Goal: Task Accomplishment & Management: Manage account settings

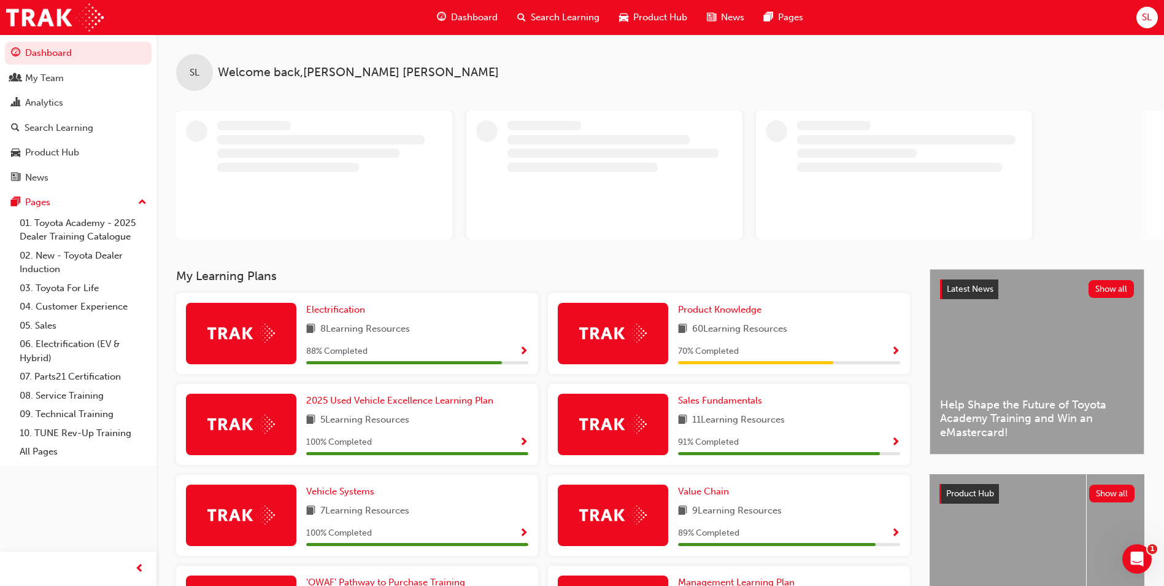
click at [540, 19] on span "Search Learning" at bounding box center [565, 17] width 69 height 14
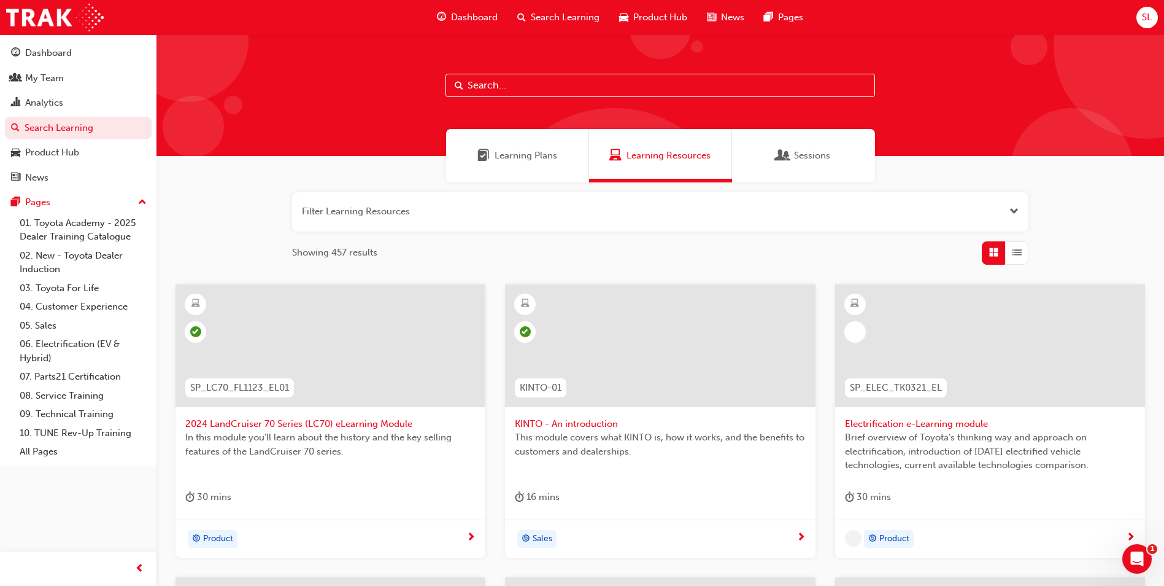
click at [502, 82] on input "text" at bounding box center [661, 85] width 430 height 23
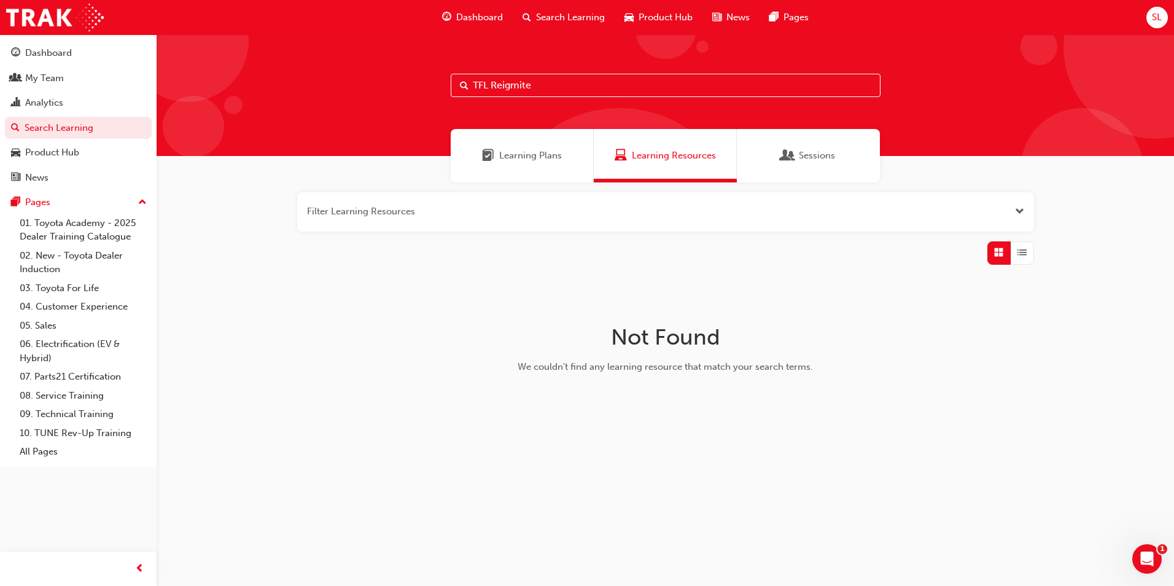
drag, startPoint x: 555, startPoint y: 83, endPoint x: 363, endPoint y: 92, distance: 192.4
click at [363, 92] on div "TFL Reigmite" at bounding box center [665, 95] width 1017 height 122
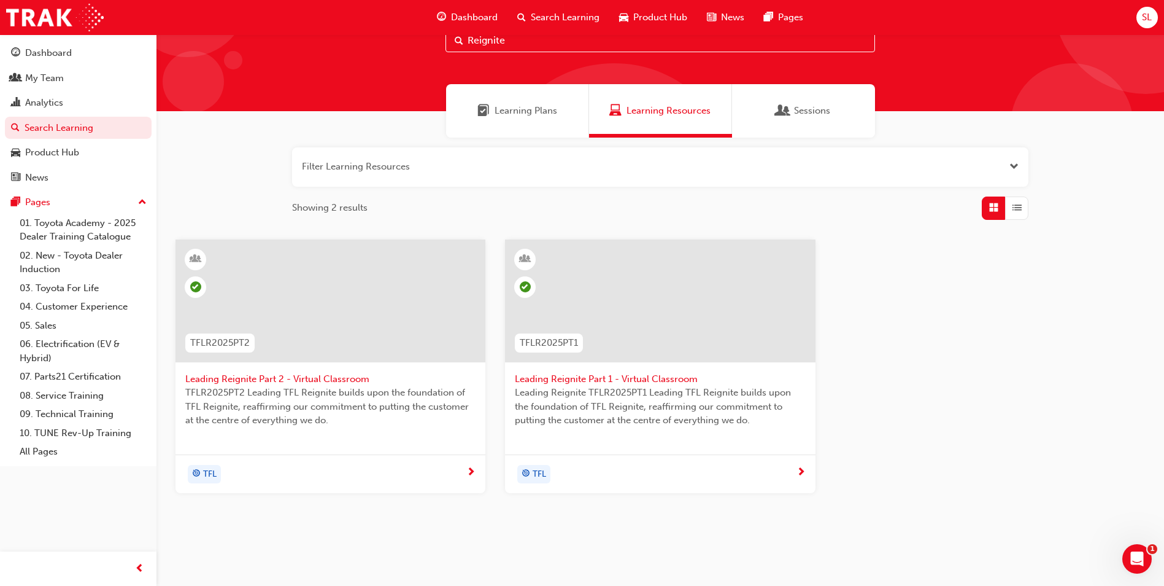
scroll to position [46, 0]
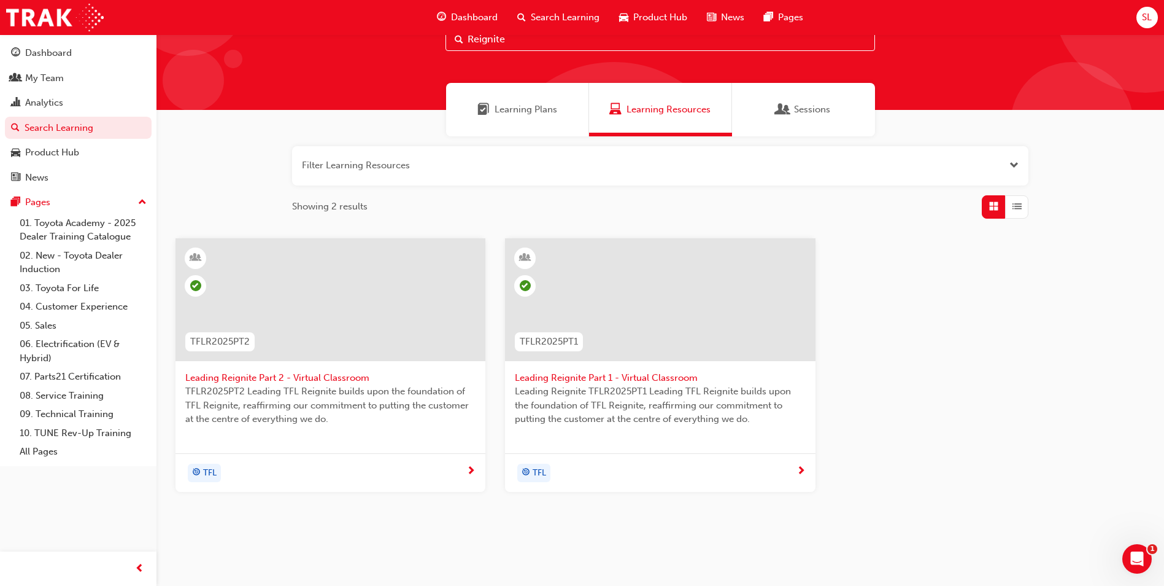
type input "Reignite"
click at [329, 376] on span "Leading Reignite Part 2 - Virtual Classroom" at bounding box center [330, 378] width 290 height 14
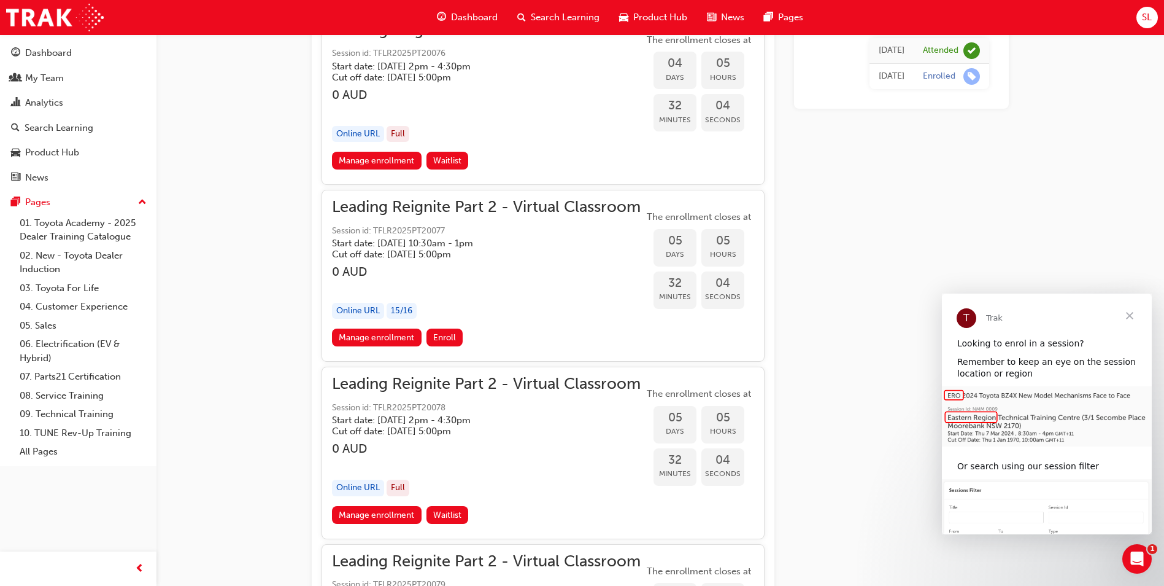
scroll to position [1449, 0]
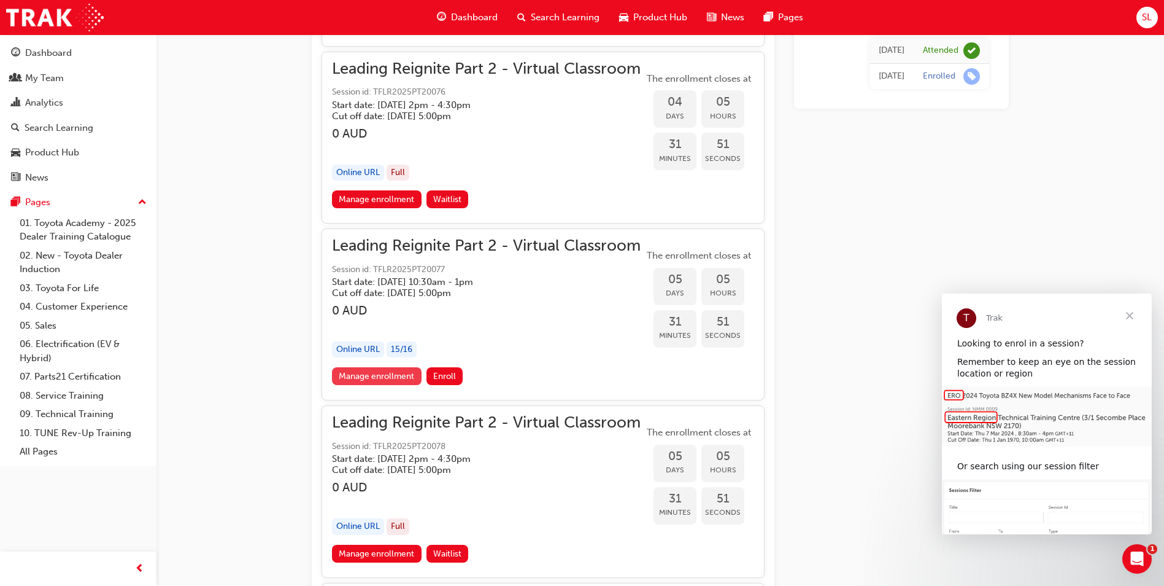
click at [376, 376] on link "Manage enrollment" at bounding box center [377, 376] width 90 height 18
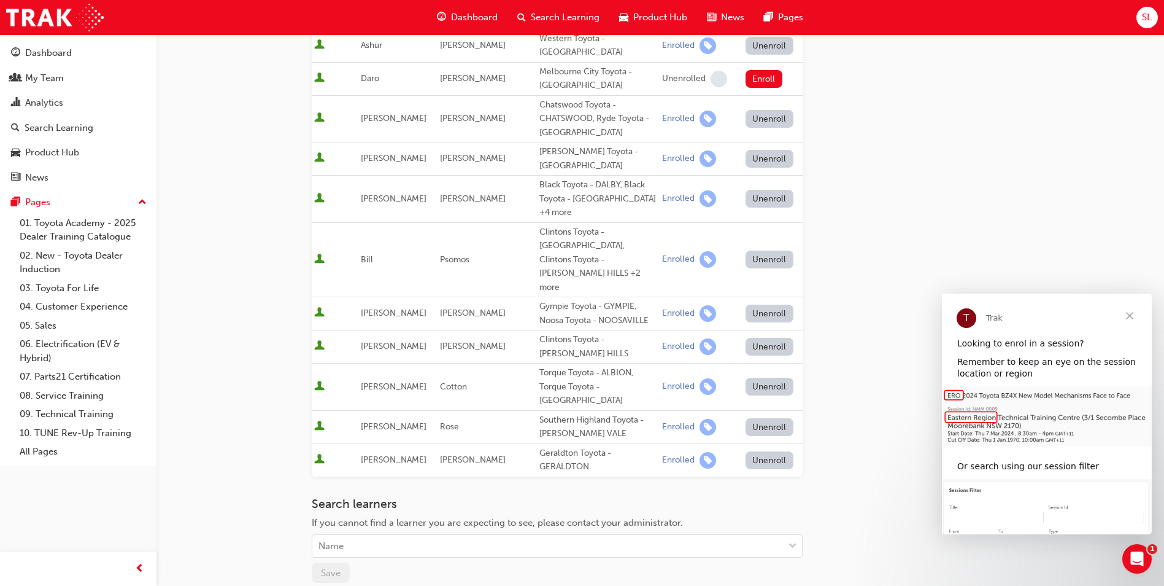
scroll to position [723, 0]
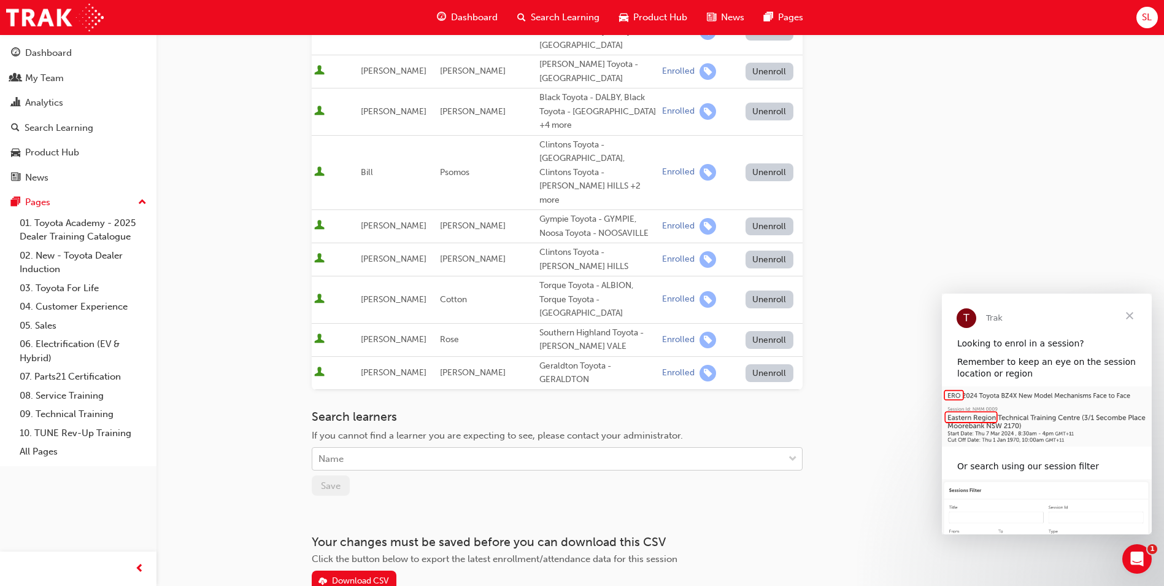
click at [374, 448] on div "Name" at bounding box center [547, 458] width 471 height 21
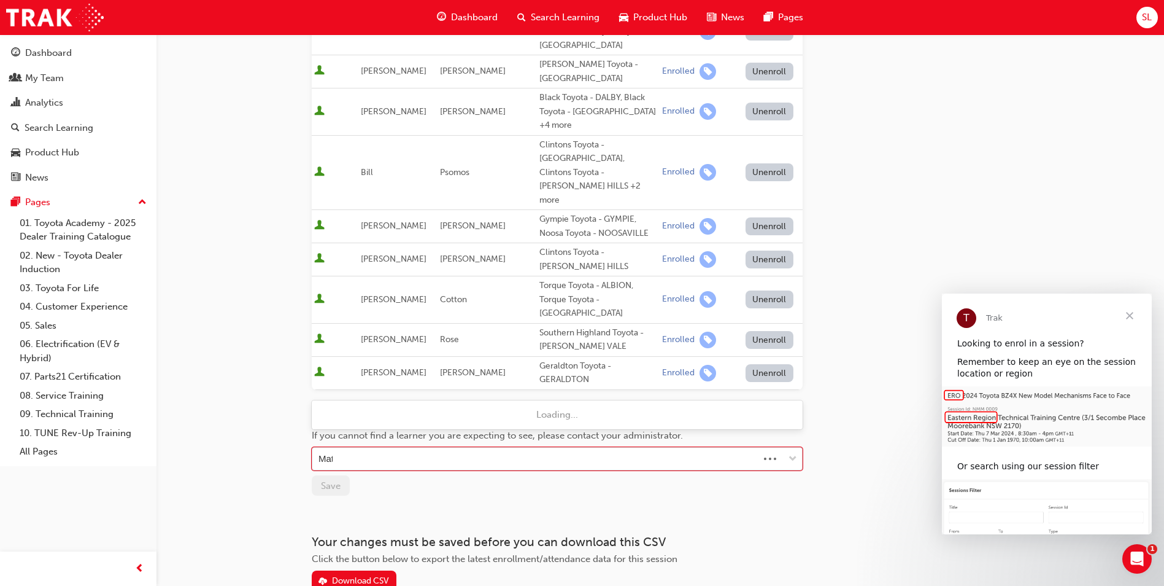
type input "[PERSON_NAME]"
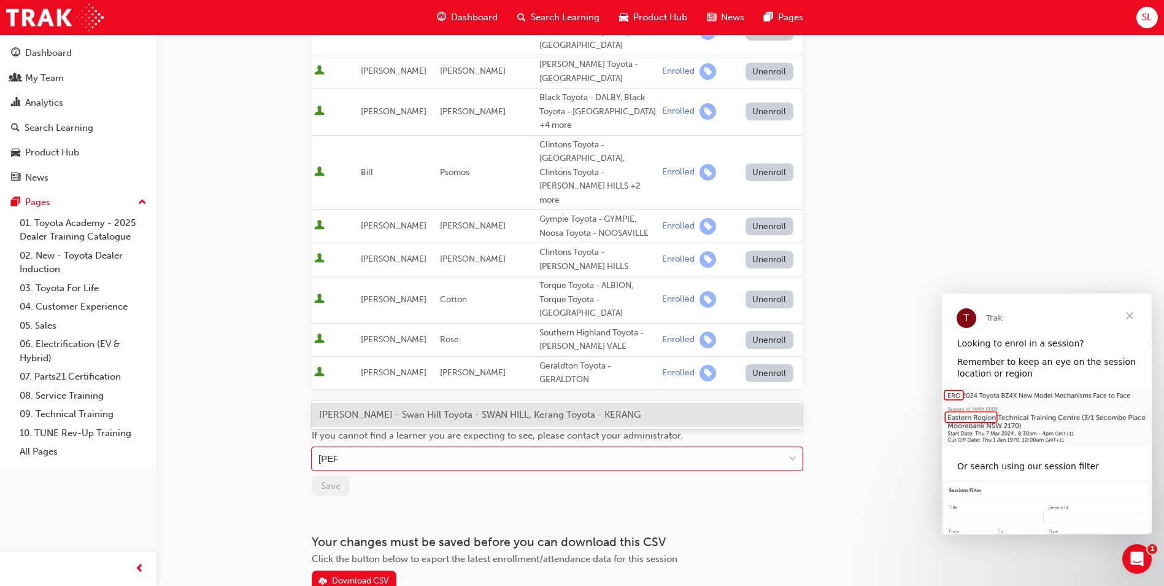
click at [378, 413] on span "[PERSON_NAME] - Swan Hill Toyota - SWAN HILL, Kerang Toyota - KERANG" at bounding box center [480, 414] width 322 height 11
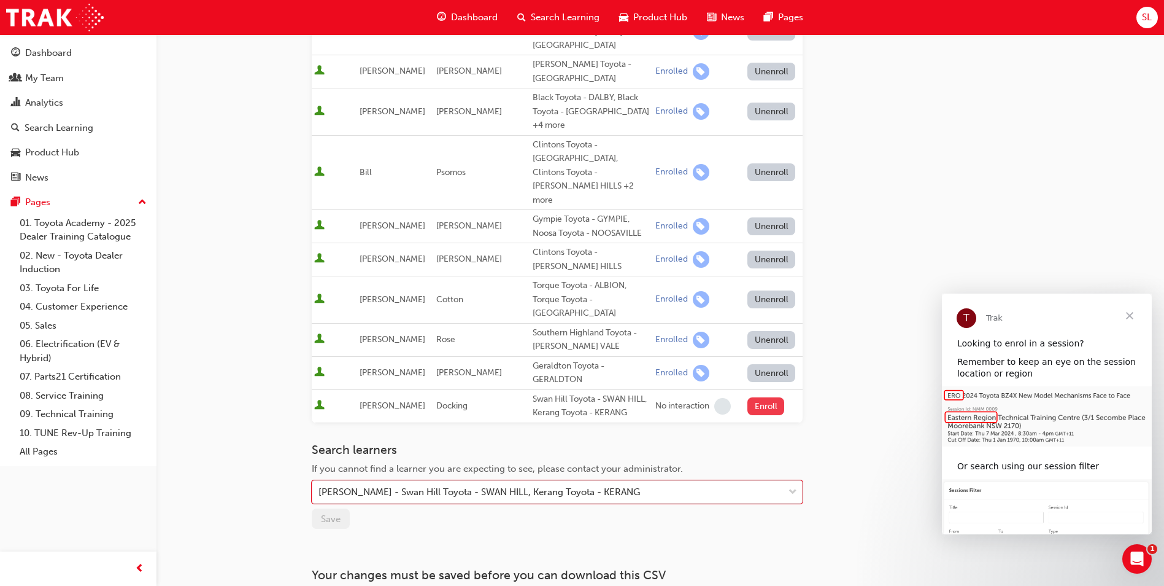
click at [752, 397] on button "Enroll" at bounding box center [766, 406] width 37 height 18
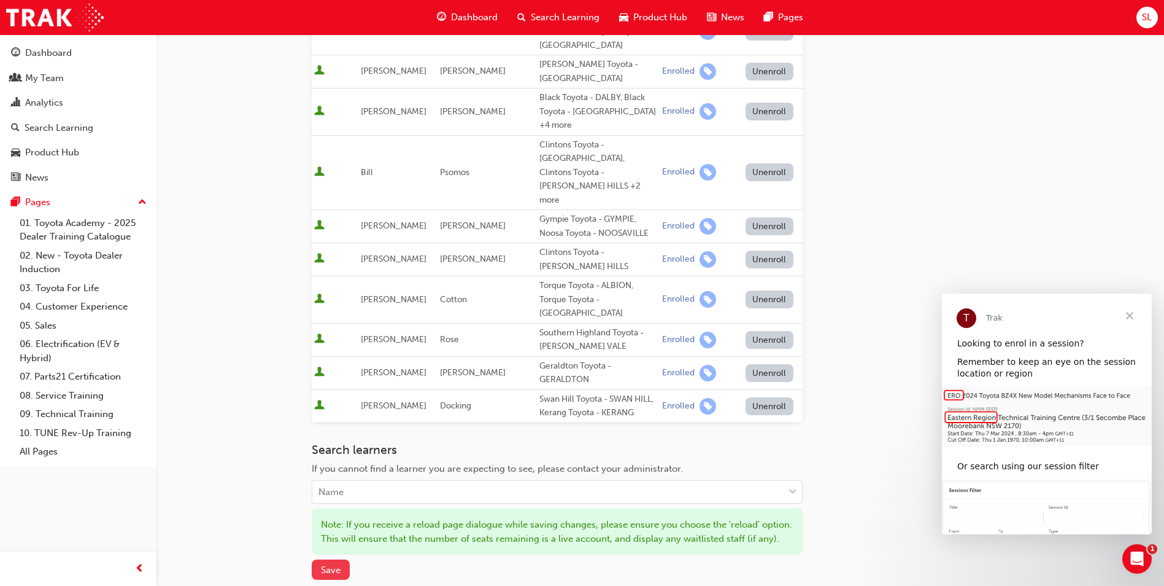
click at [337, 564] on span "Save" at bounding box center [331, 569] width 20 height 11
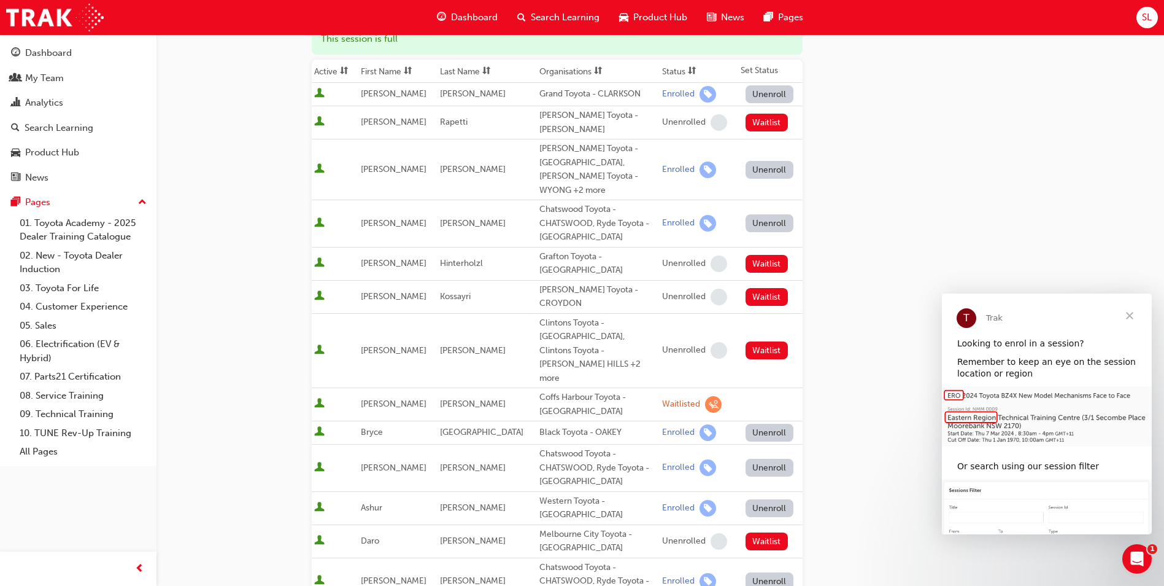
scroll to position [0, 0]
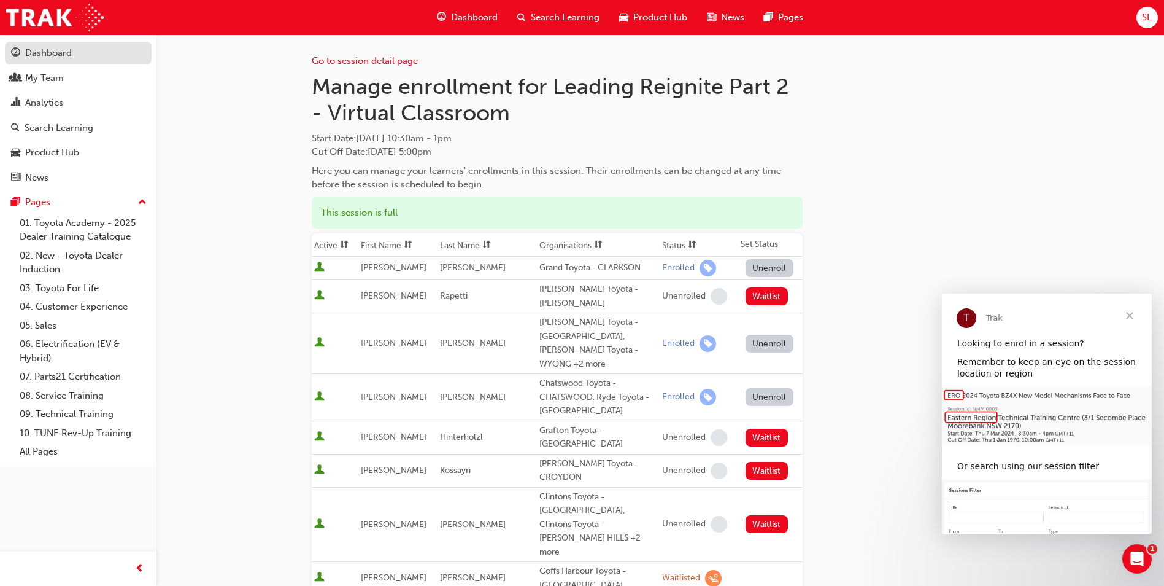
click at [45, 47] on div "Dashboard" at bounding box center [48, 53] width 47 height 14
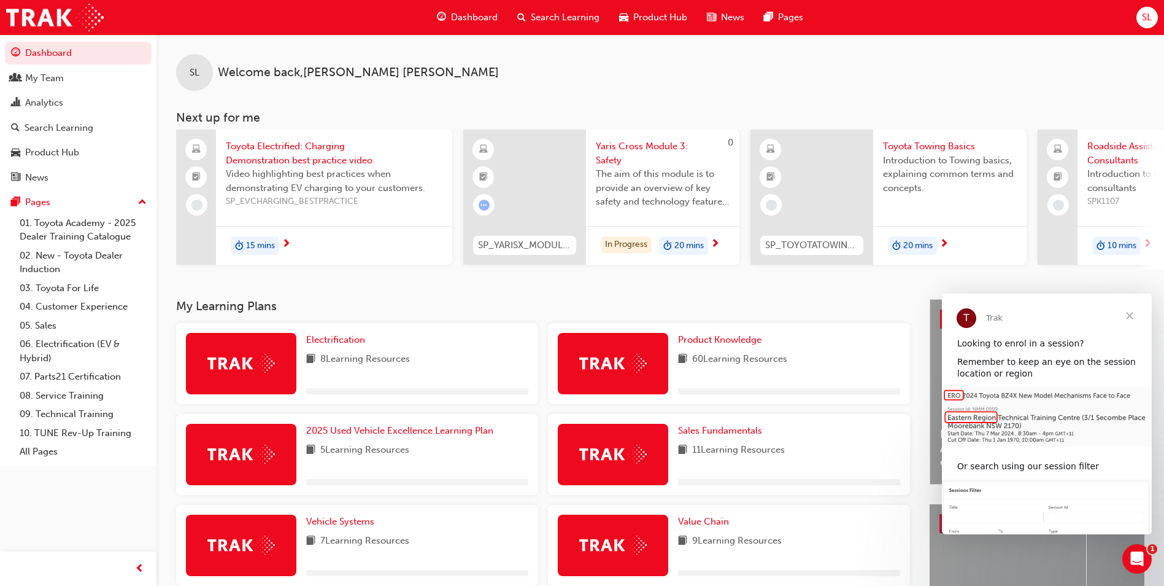
click at [563, 17] on span "Search Learning" at bounding box center [565, 17] width 69 height 14
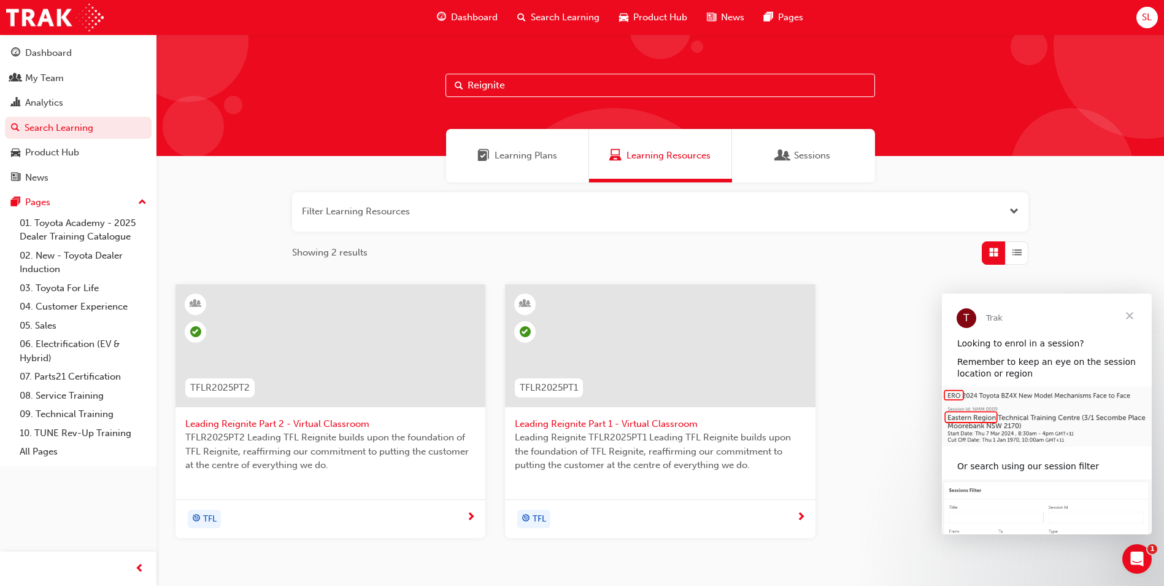
drag, startPoint x: 569, startPoint y: 85, endPoint x: 376, endPoint y: 93, distance: 192.9
click at [376, 93] on div "Reignite" at bounding box center [661, 95] width 1008 height 122
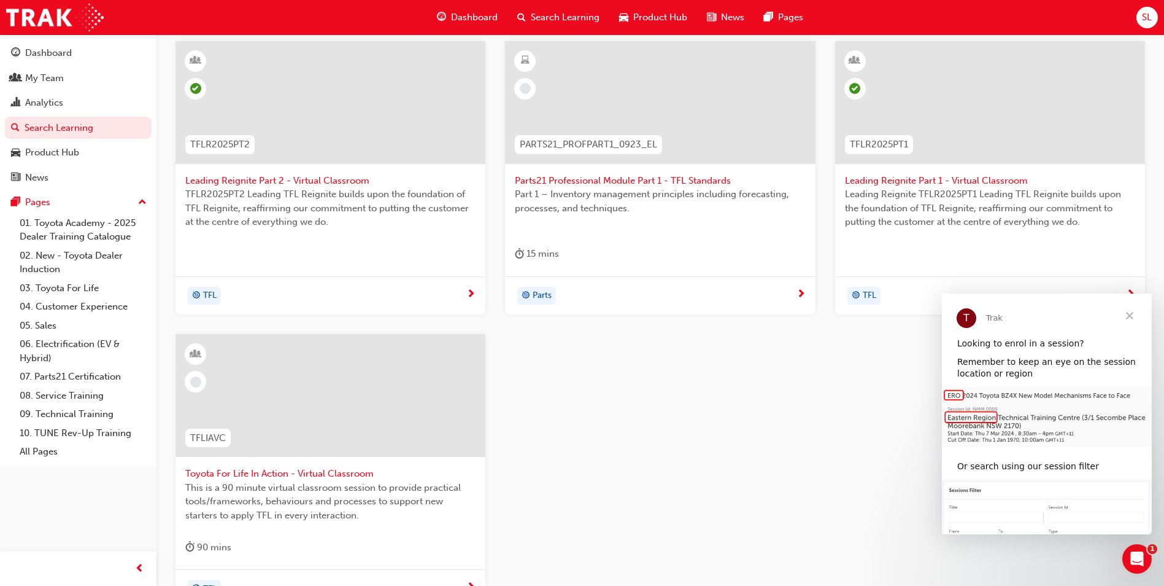
scroll to position [246, 0]
type input "TFL"
click at [286, 472] on span "Toyota For Life In Action - Virtual Classroom" at bounding box center [330, 471] width 290 height 14
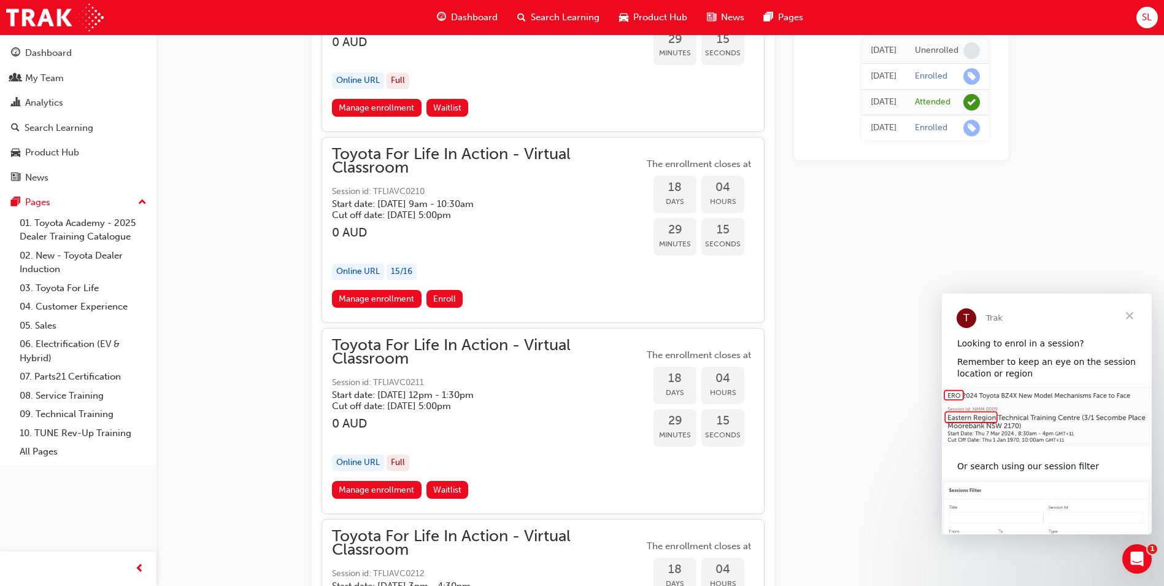
scroll to position [7146, 0]
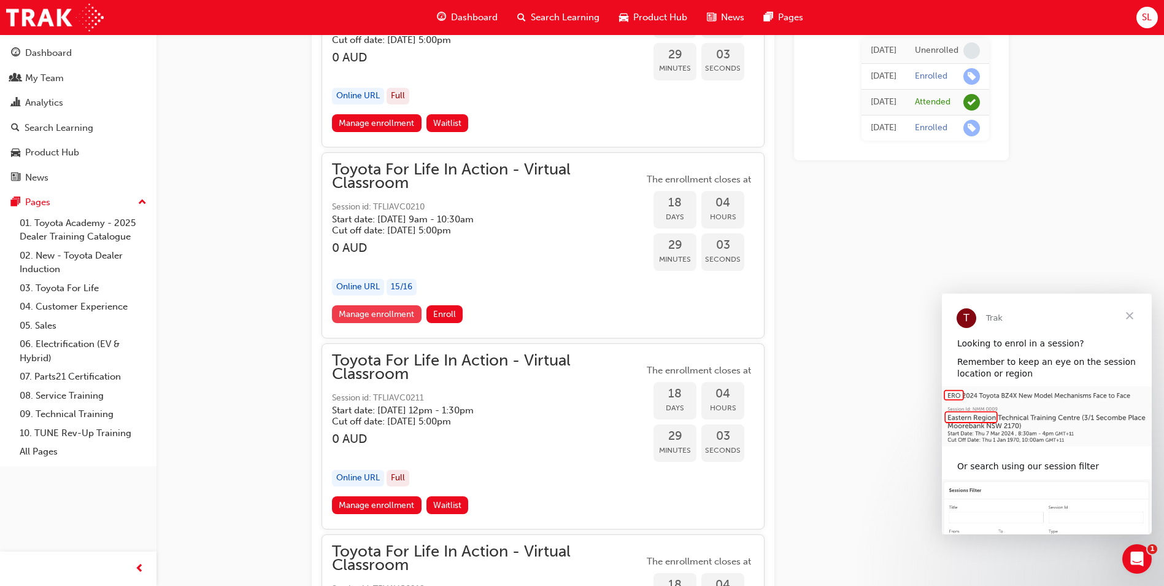
click at [372, 317] on link "Manage enrollment" at bounding box center [377, 314] width 90 height 18
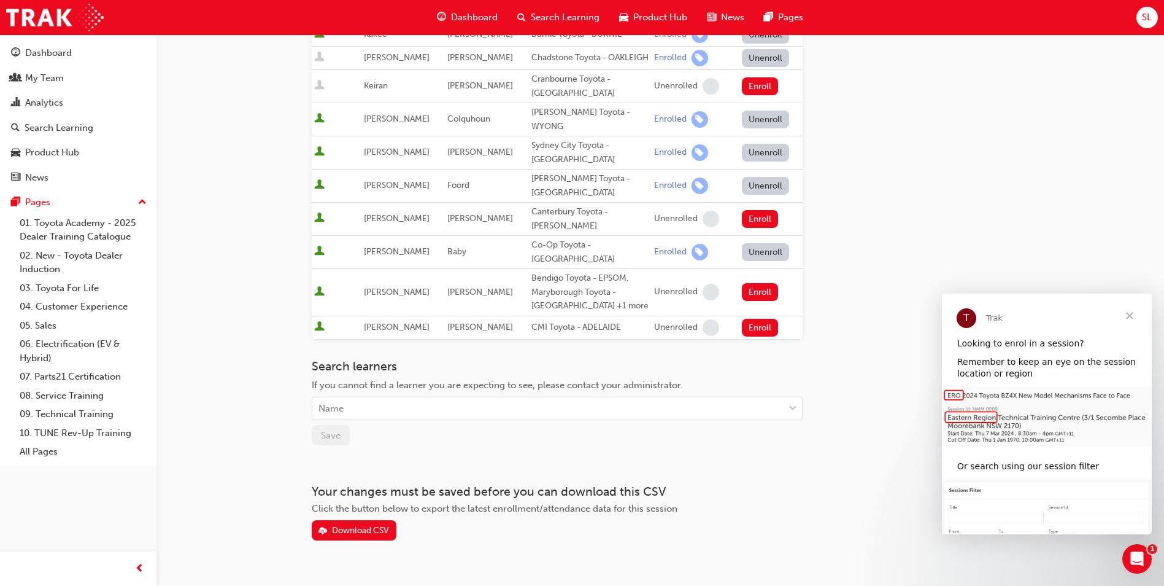
scroll to position [587, 0]
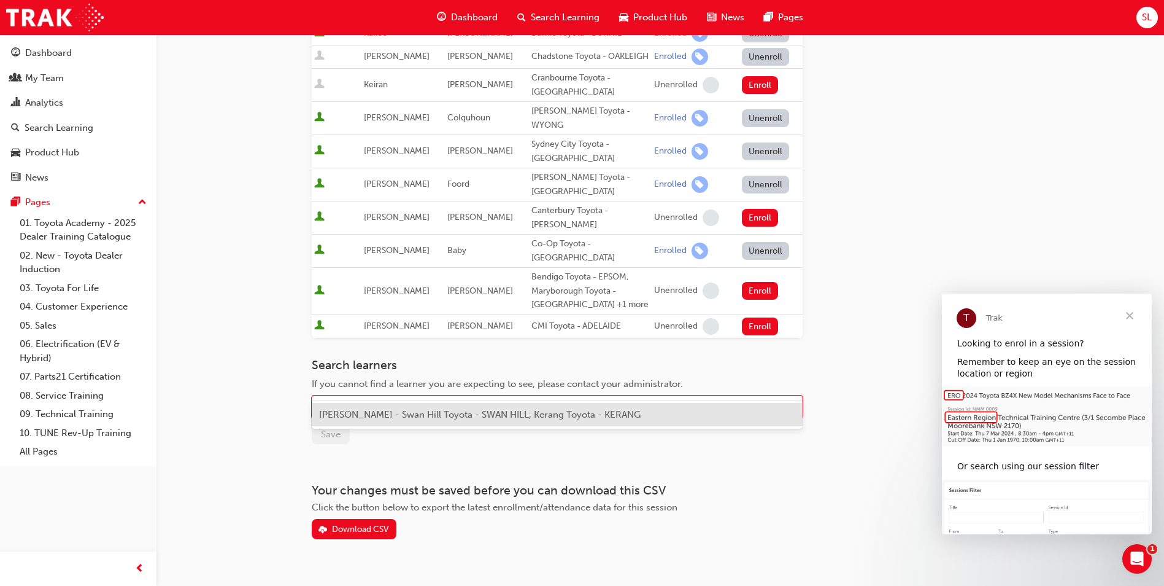
click at [363, 397] on div "Name" at bounding box center [547, 407] width 471 height 21
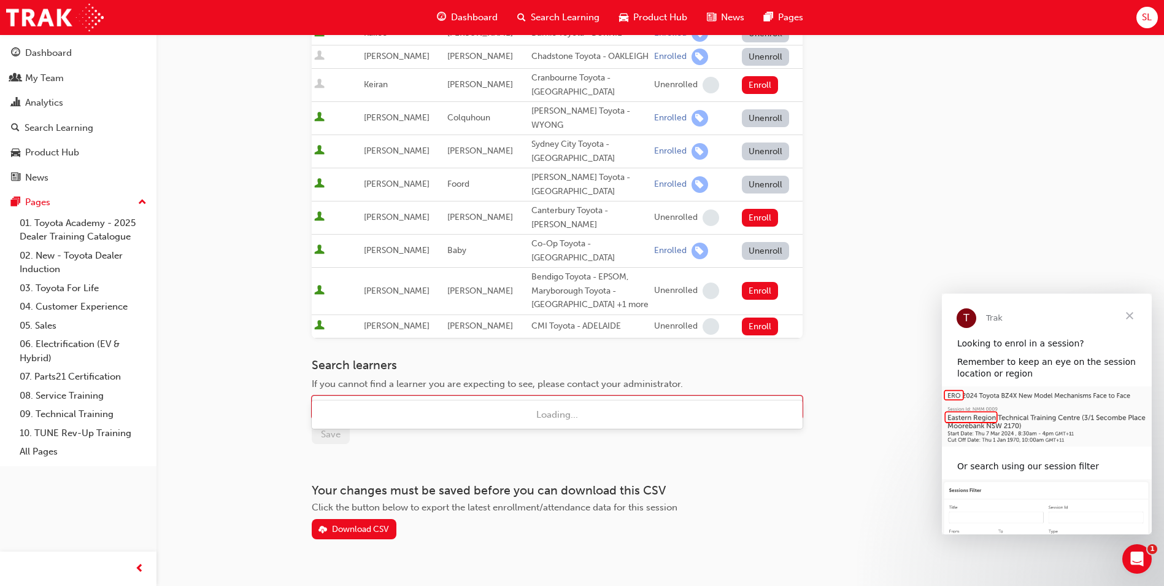
type input "[PERSON_NAME]"
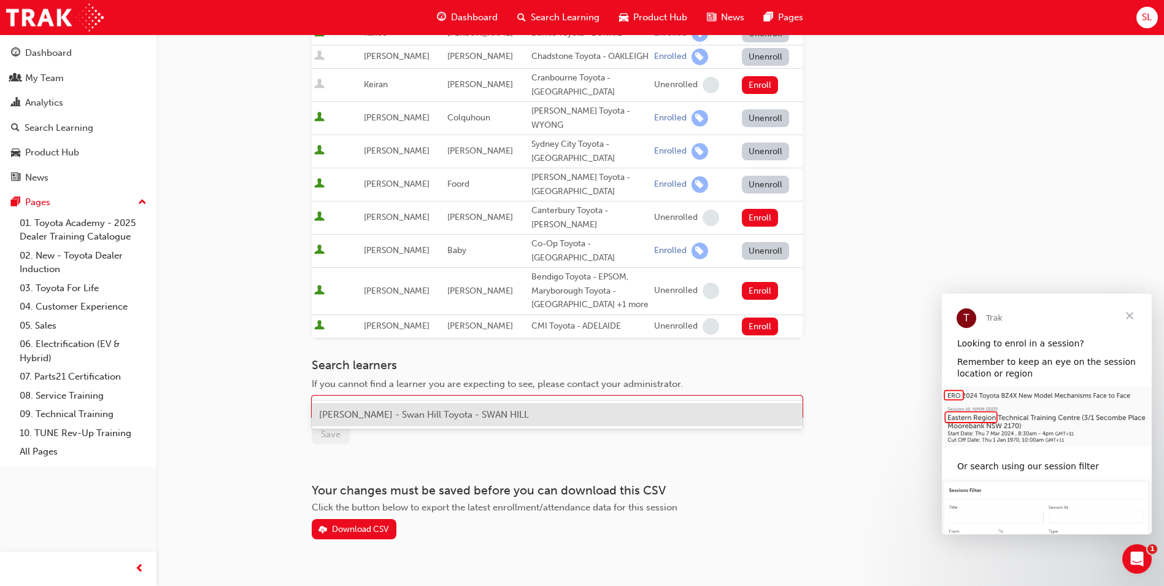
click at [389, 417] on span "[PERSON_NAME] - Swan Hill Toyota - SWAN HILL" at bounding box center [424, 414] width 210 height 11
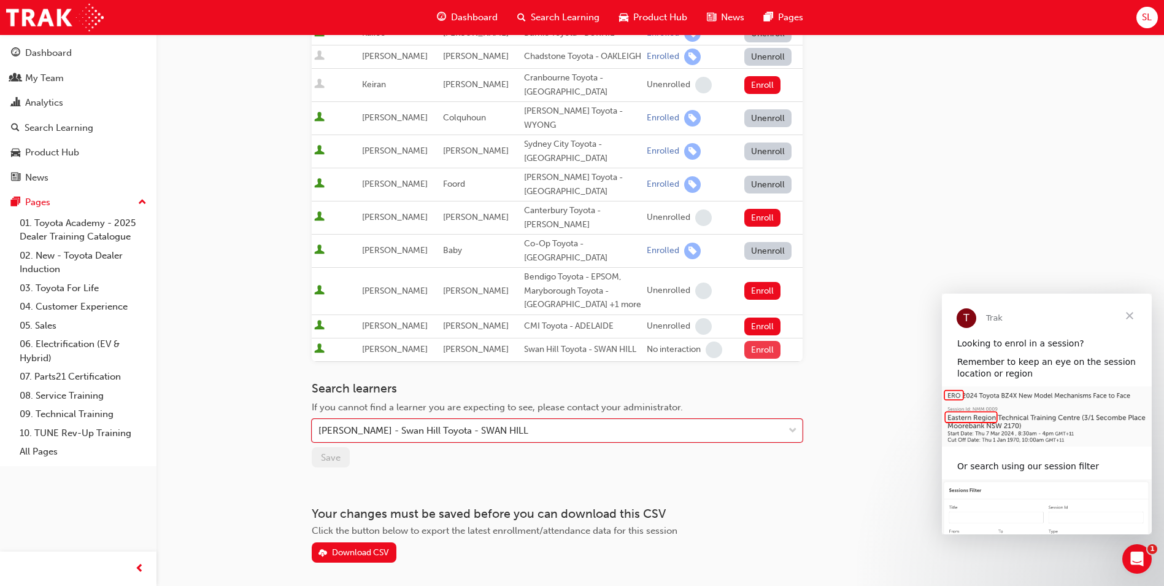
click at [754, 341] on button "Enroll" at bounding box center [763, 350] width 37 height 18
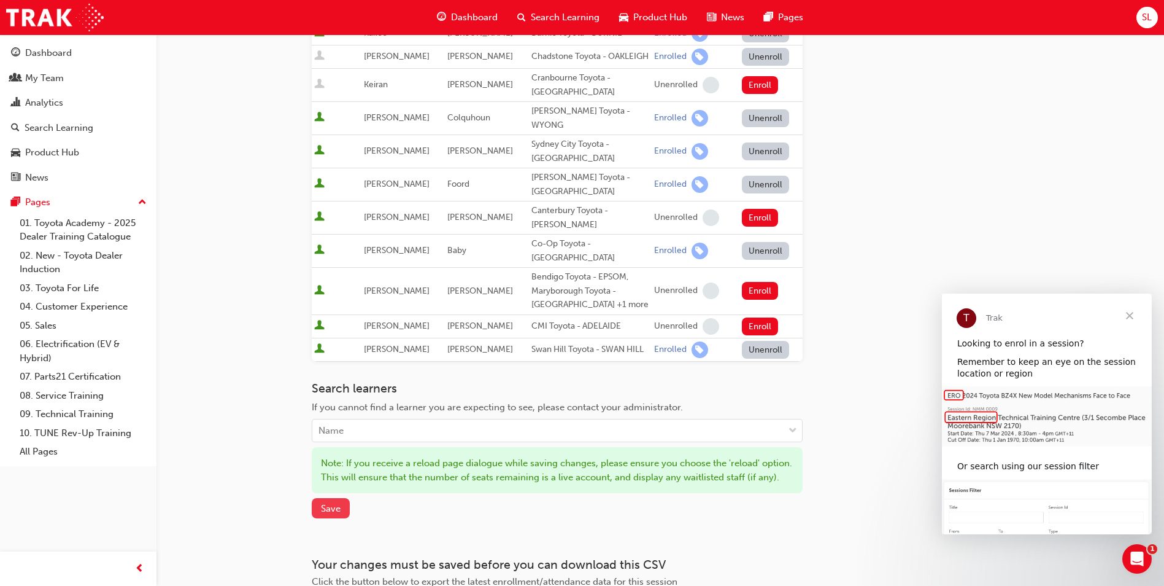
click at [328, 503] on span "Save" at bounding box center [331, 508] width 20 height 11
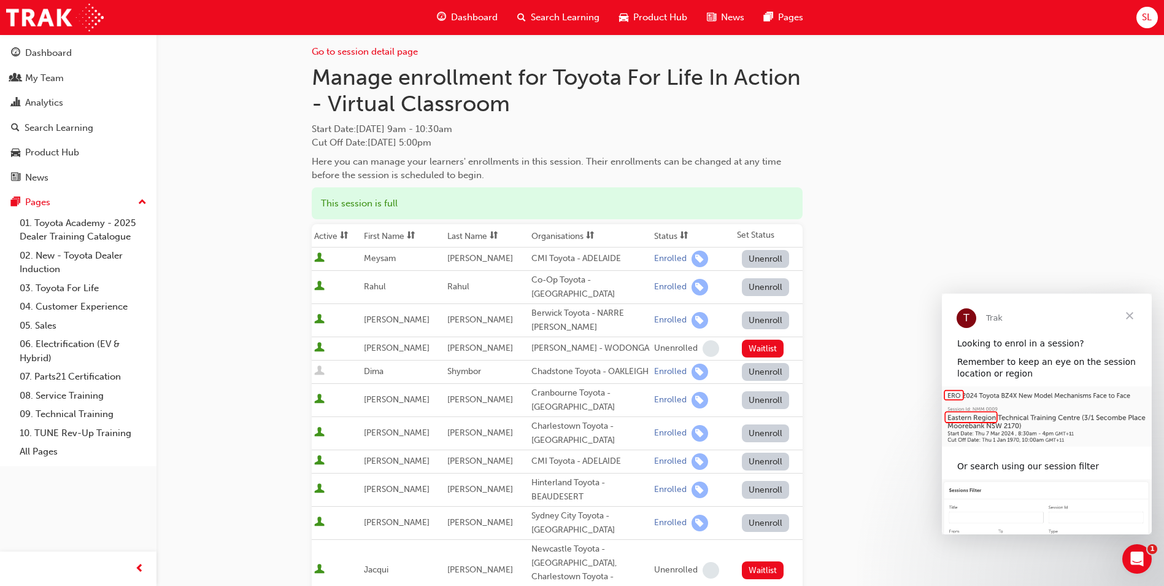
scroll to position [0, 0]
